Goal: Information Seeking & Learning: Learn about a topic

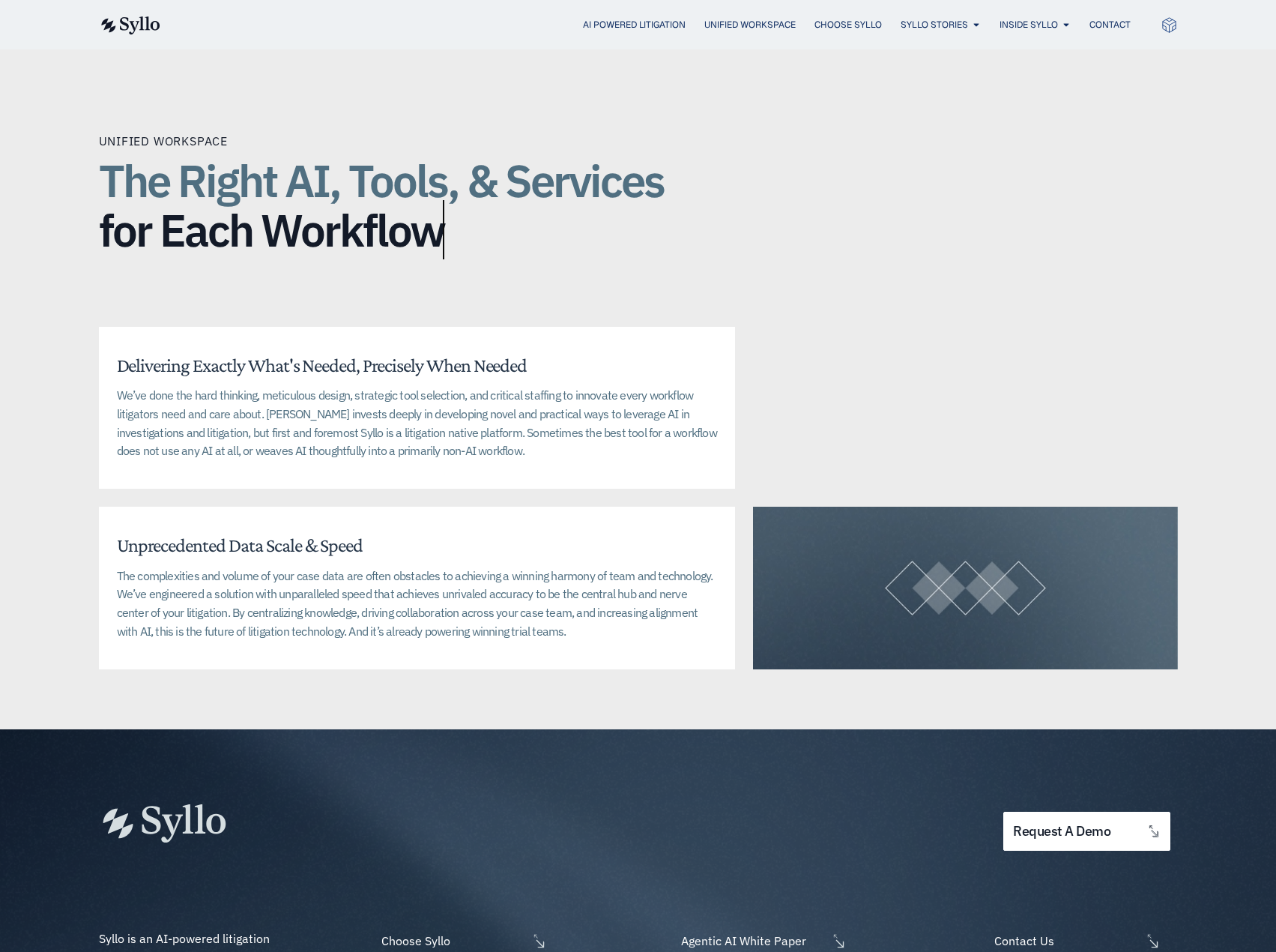
scroll to position [3128, 0]
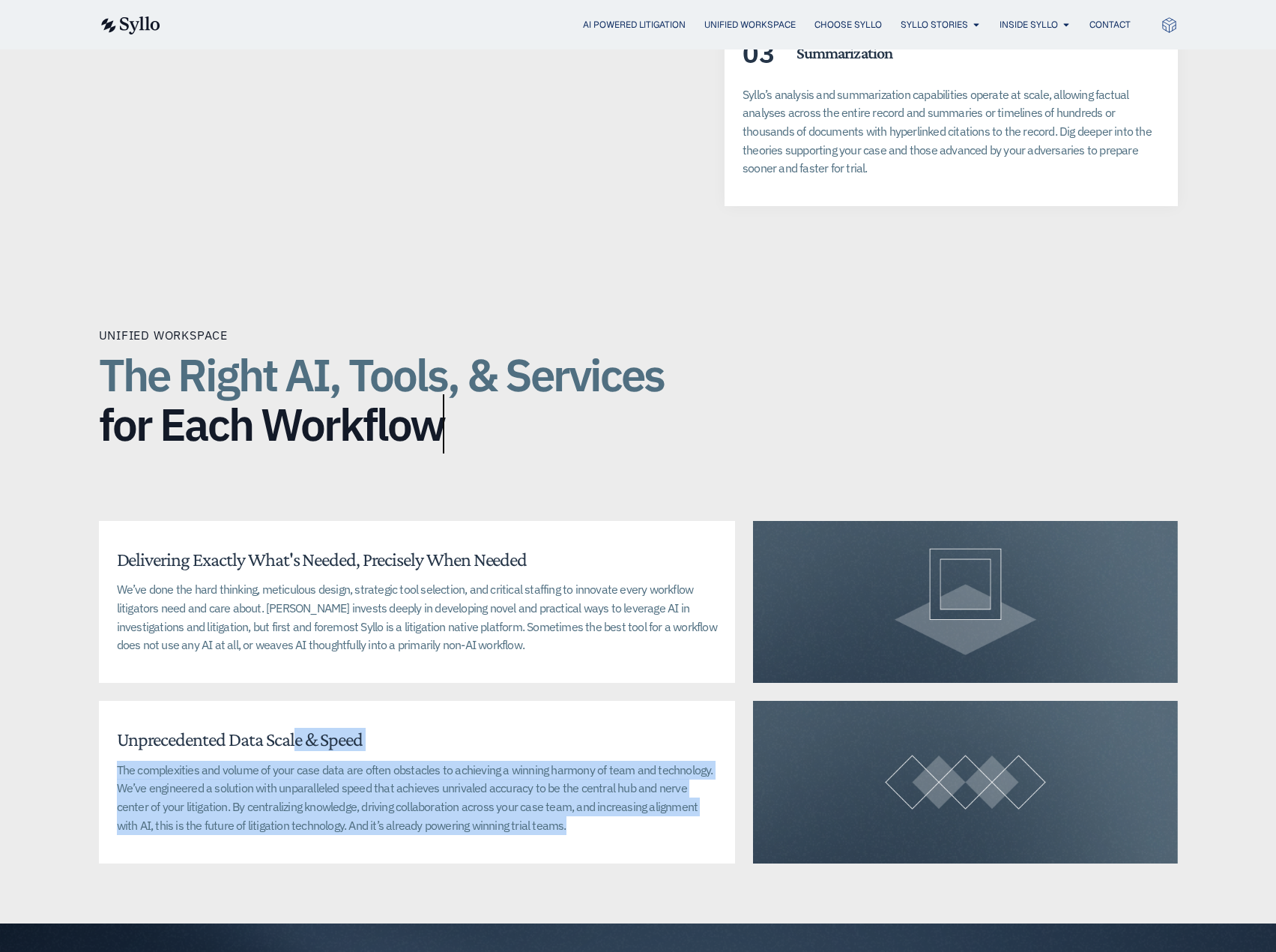
drag, startPoint x: 534, startPoint y: 815, endPoint x: 283, endPoint y: 731, distance: 264.7
click at [283, 731] on div "Unprecedented Data Scale & Speed The complexities and volume of your case data …" at bounding box center [417, 781] width 637 height 161
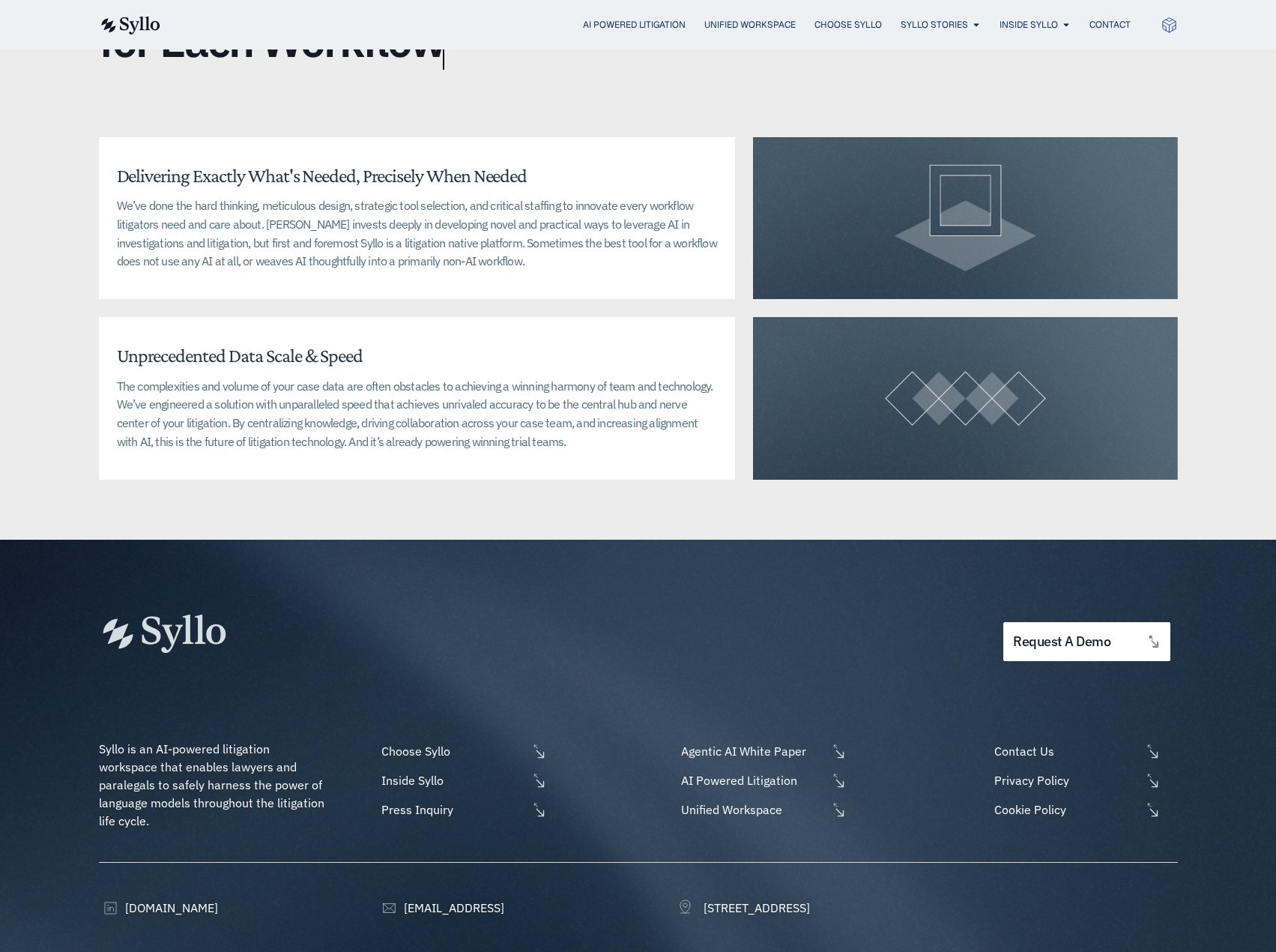
scroll to position [0, 0]
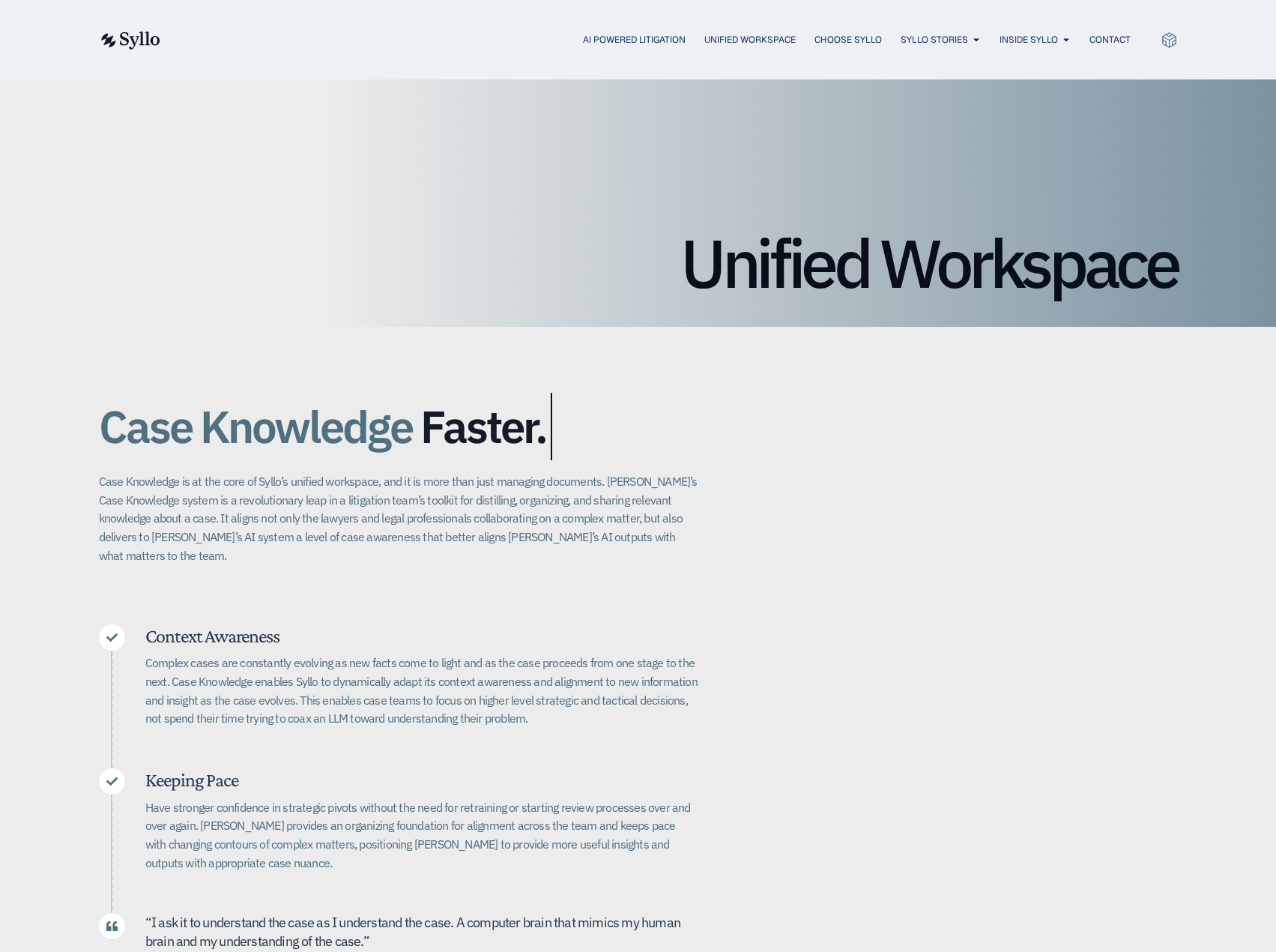
drag, startPoint x: 591, startPoint y: 854, endPoint x: 675, endPoint y: 325, distance: 535.6
click at [648, 43] on span "AI Powered Litigation" at bounding box center [634, 39] width 102 height 14
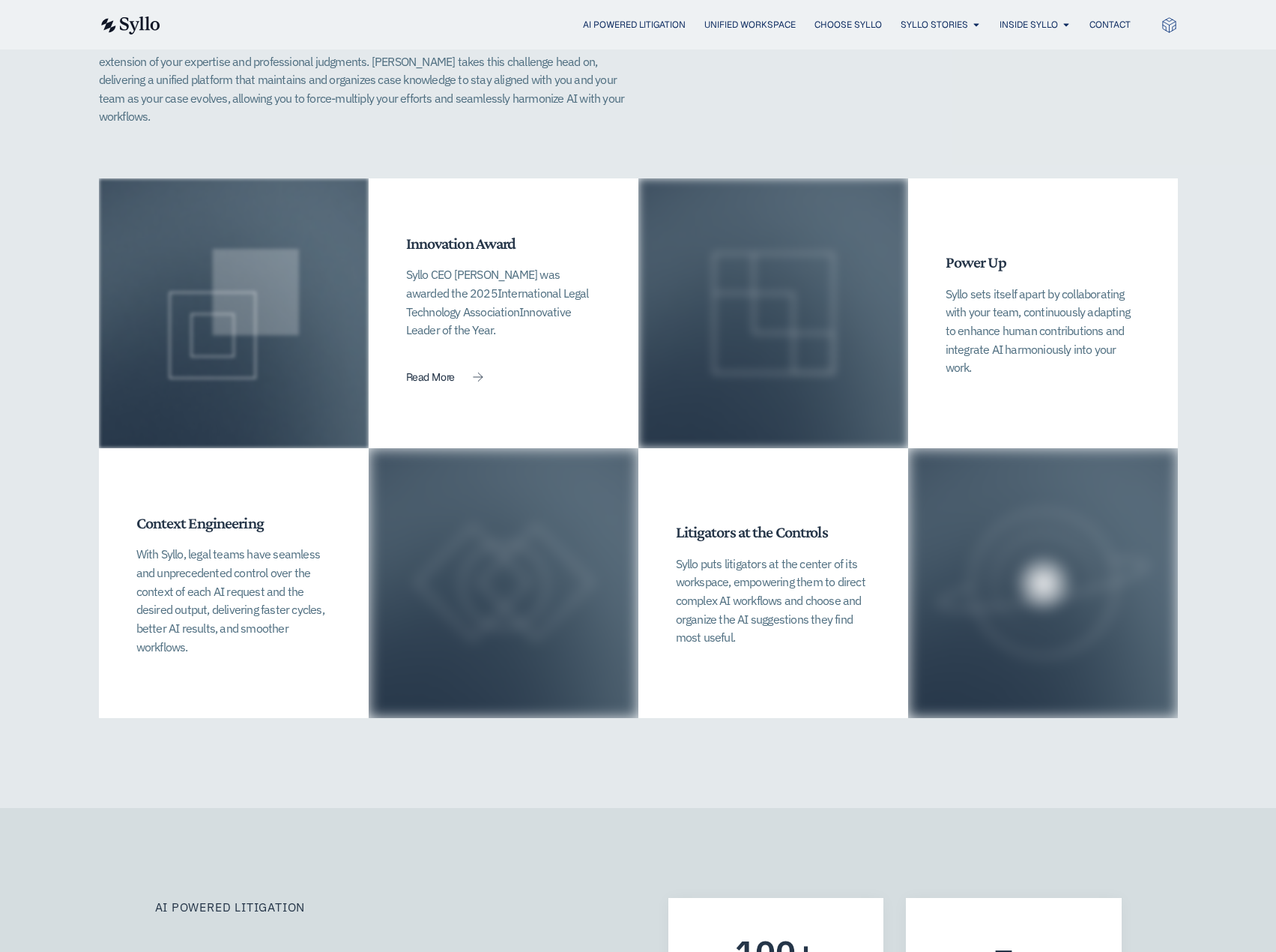
scroll to position [3597, 0]
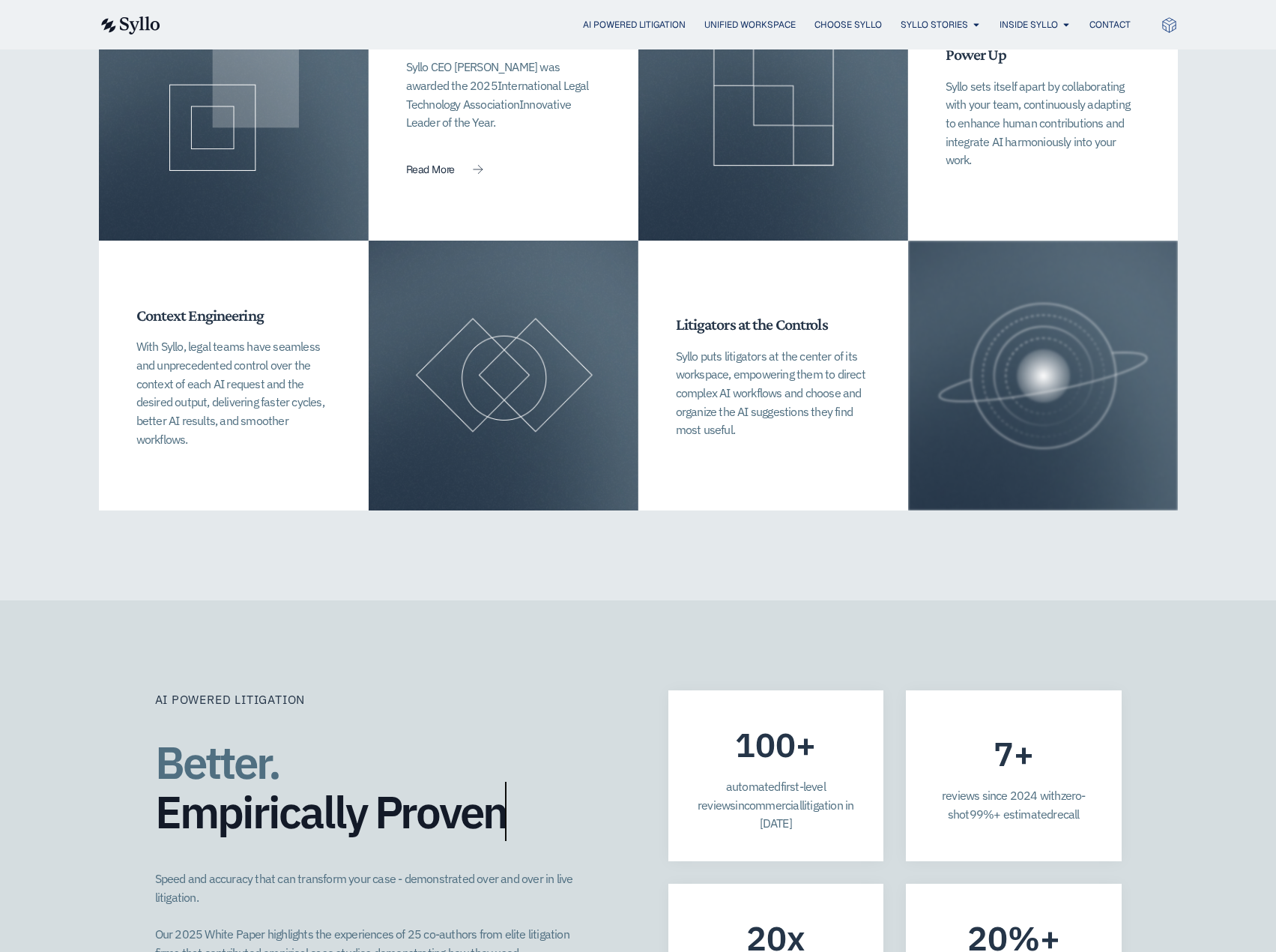
drag, startPoint x: 1183, startPoint y: 422, endPoint x: 1187, endPoint y: 369, distance: 53.2
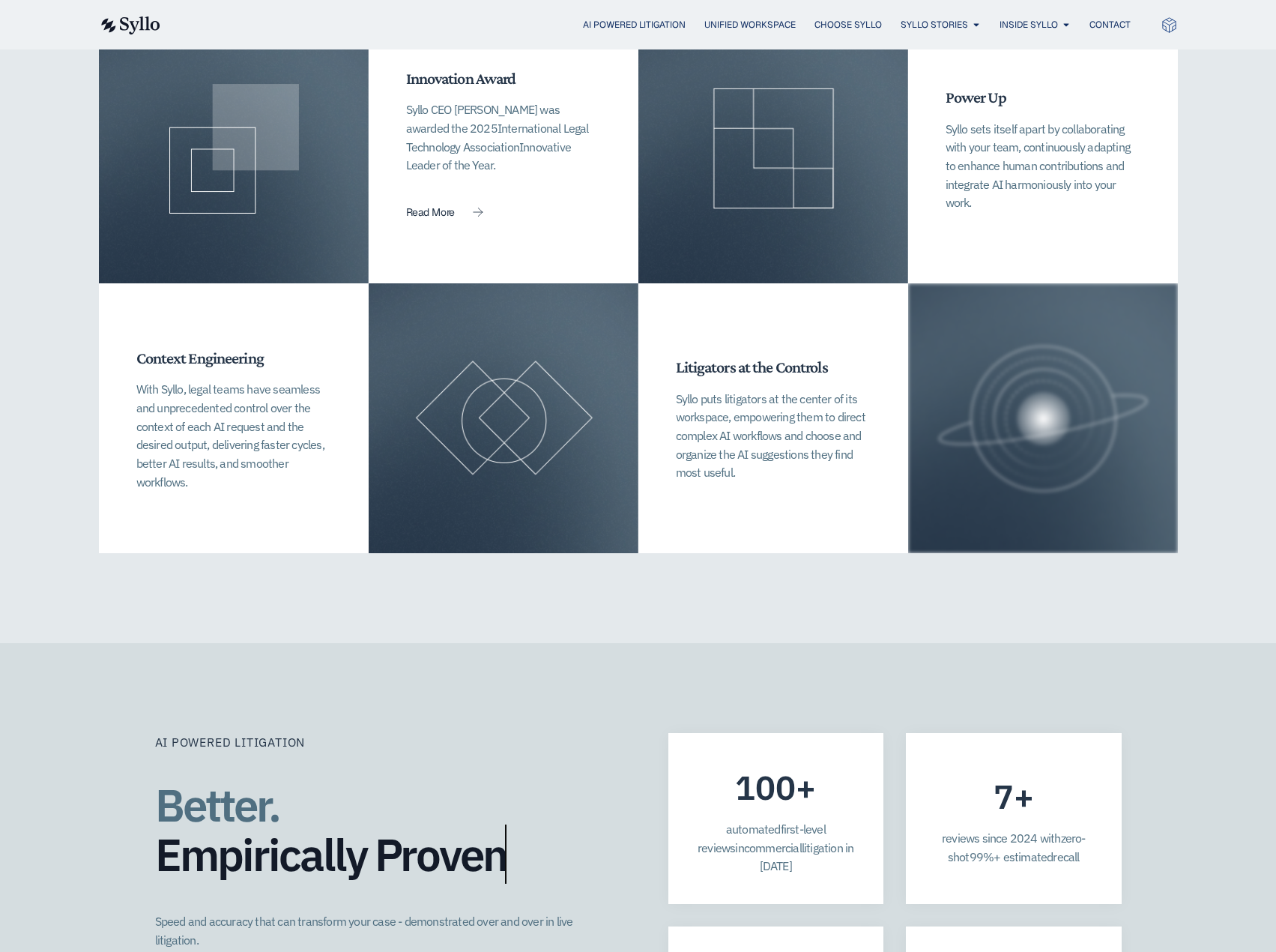
scroll to position [3421, 0]
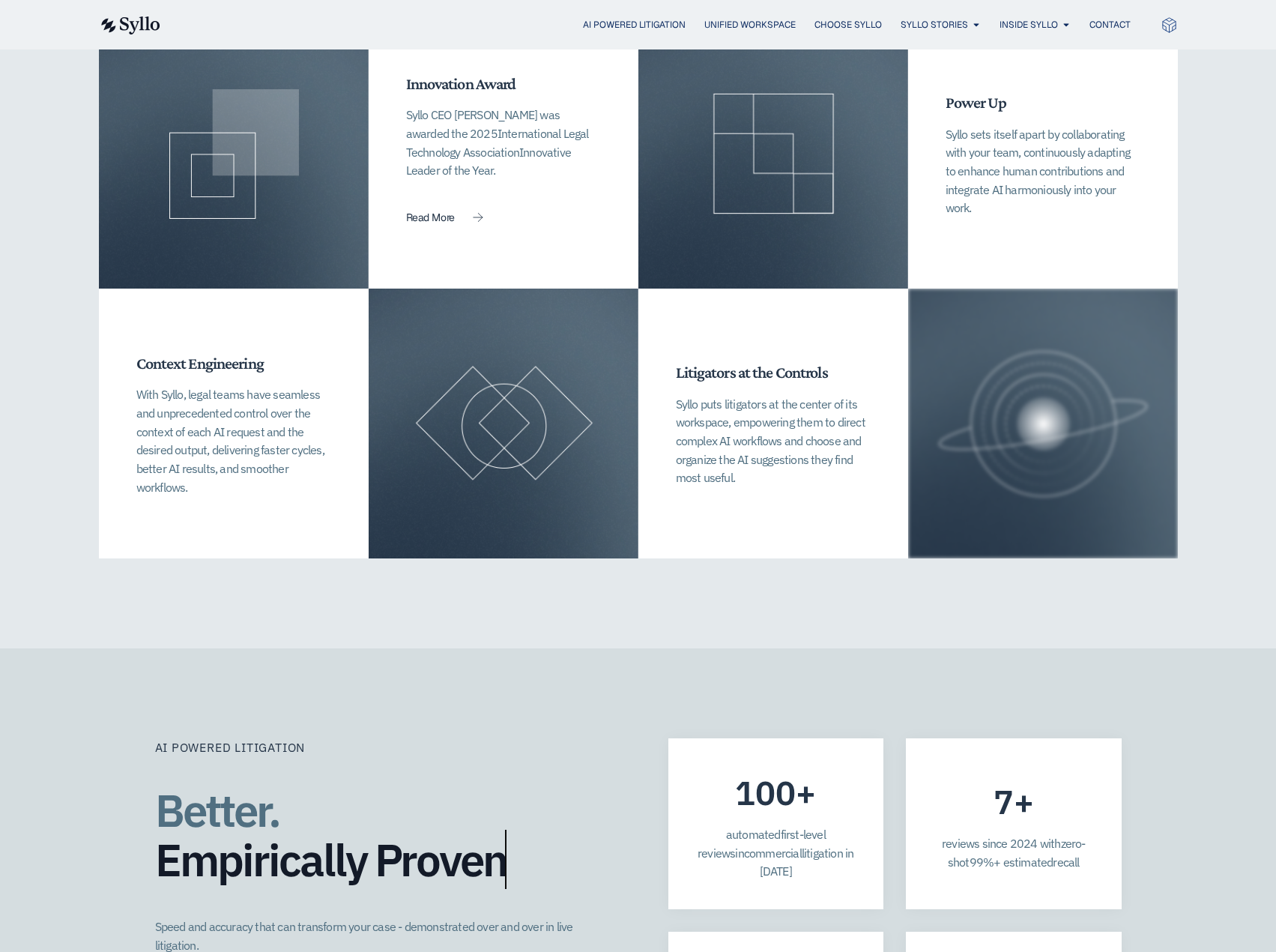
drag, startPoint x: 1236, startPoint y: 455, endPoint x: 1227, endPoint y: 437, distance: 20.1
click at [979, 835] on span "reviews since 20" at bounding box center [983, 842] width 82 height 15
click at [1024, 854] on span "99%+ estimated" at bounding box center [1011, 862] width 84 height 15
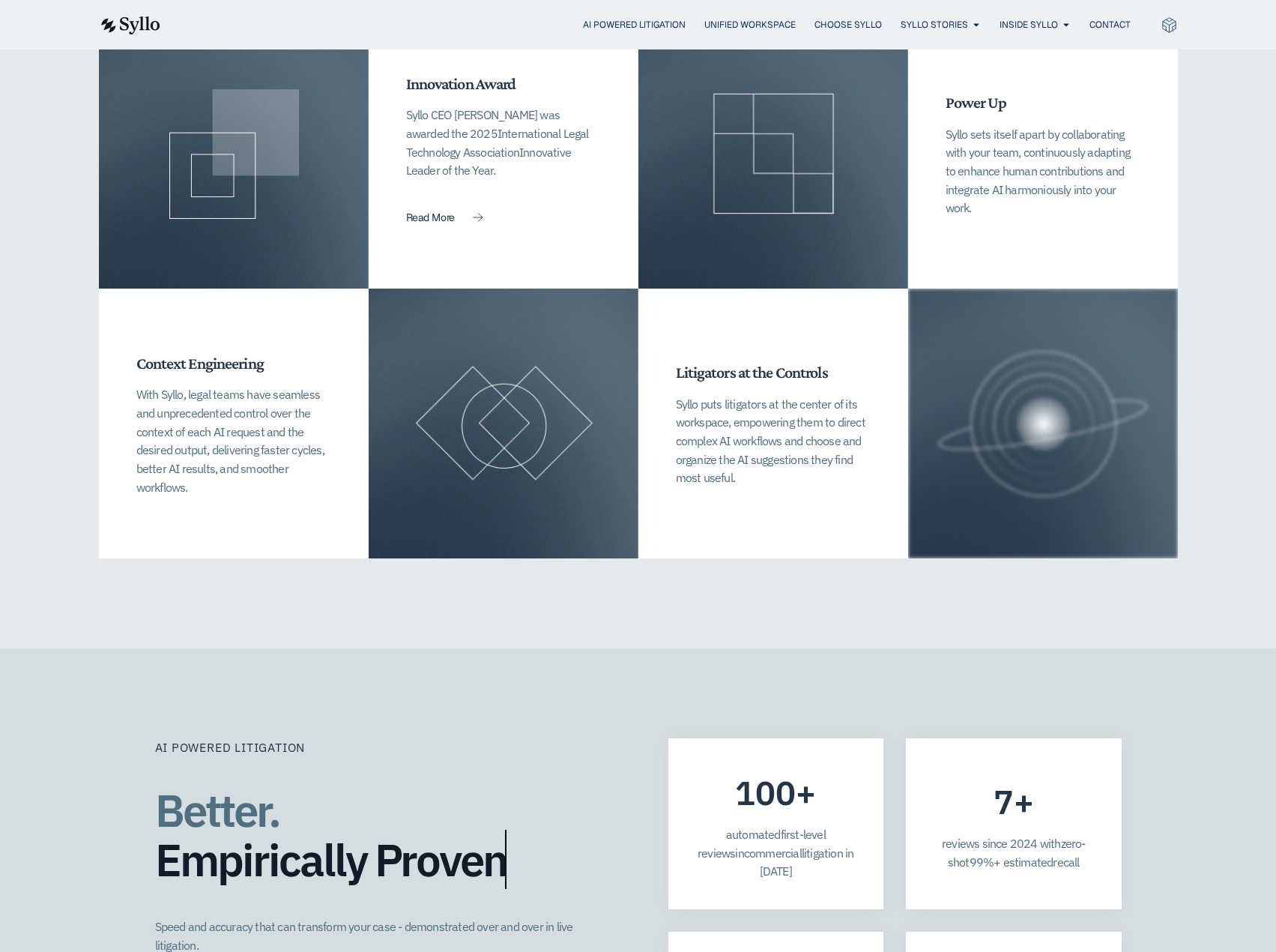
click at [1019, 792] on span "+" at bounding box center [1023, 801] width 20 height 18
click at [1019, 738] on div "7 + reviews since 20 2 4 with zero-shot 99%+ estimated recall" at bounding box center [1014, 823] width 216 height 171
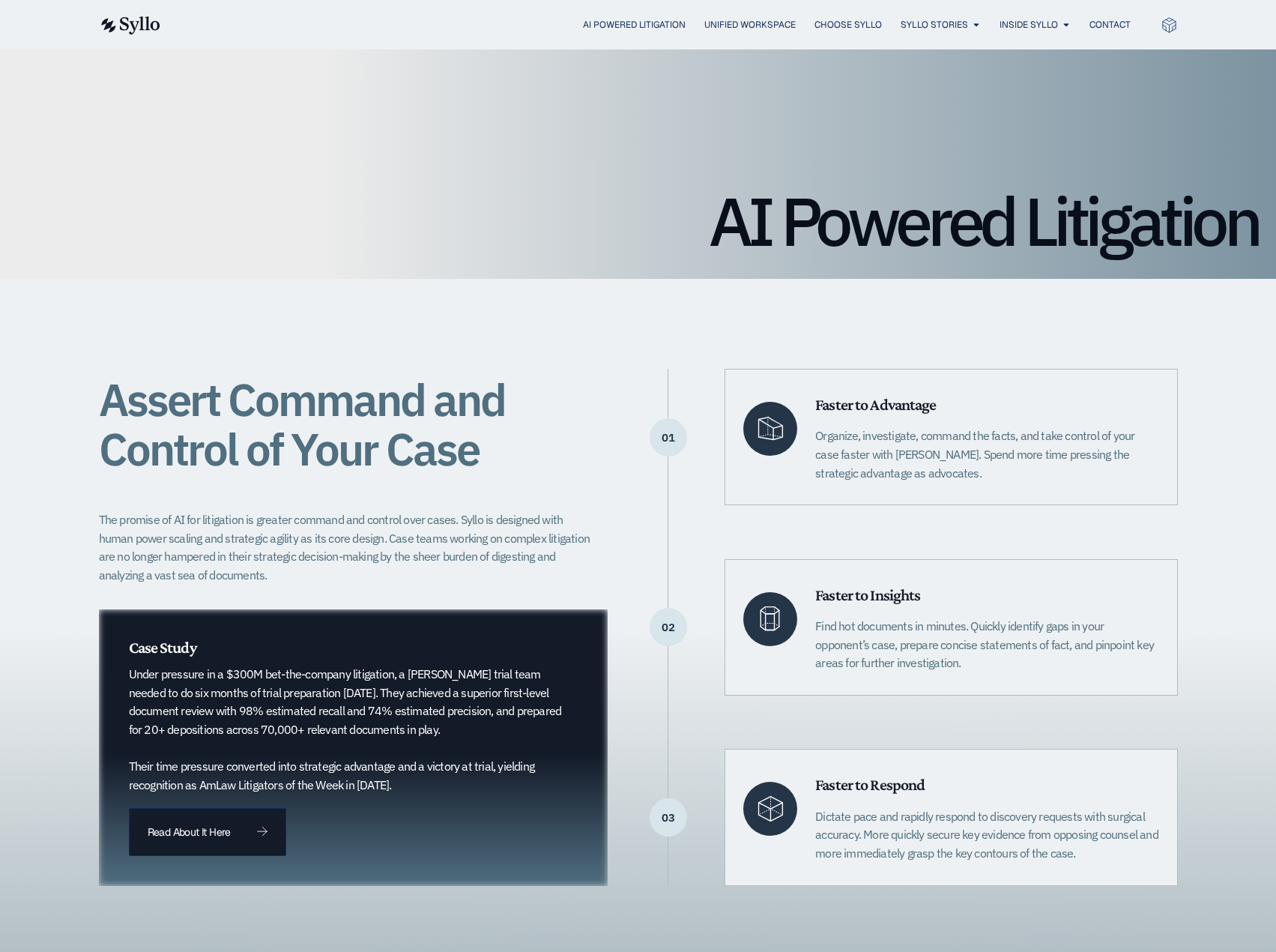
scroll to position [0, 0]
